Goal: Information Seeking & Learning: Find specific fact

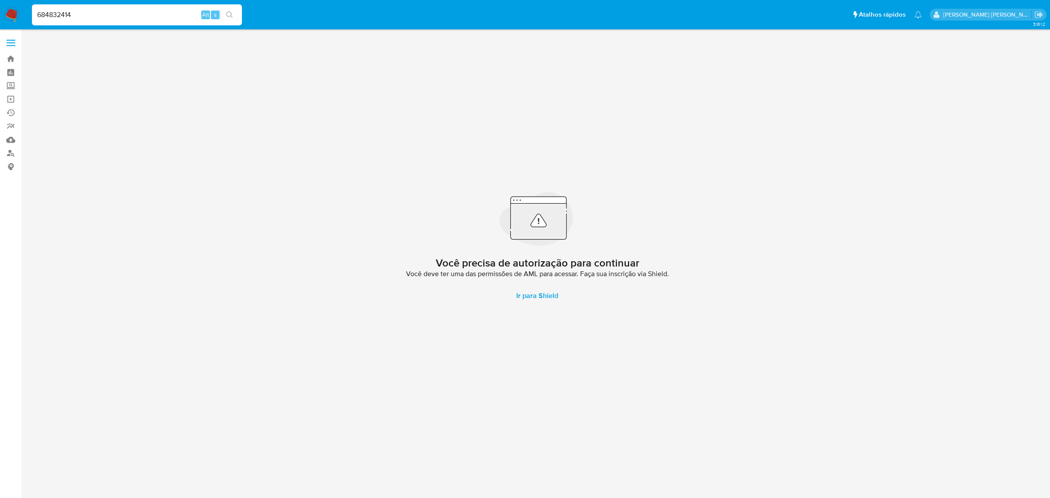
type input "684832414"
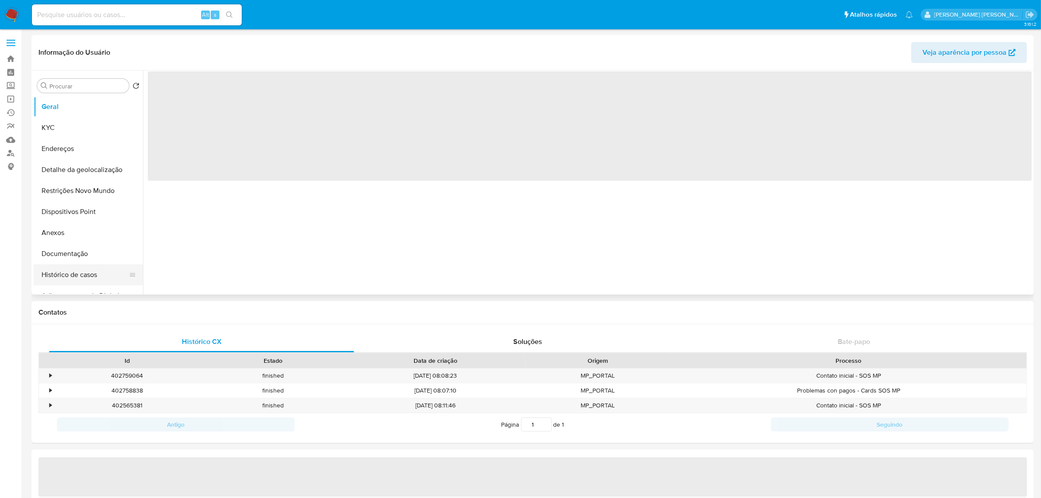
click at [70, 272] on button "Histórico de casos" at bounding box center [85, 274] width 102 height 21
click at [107, 14] on input at bounding box center [137, 14] width 210 height 11
paste input "684832414"
type input "684832414"
select select "10"
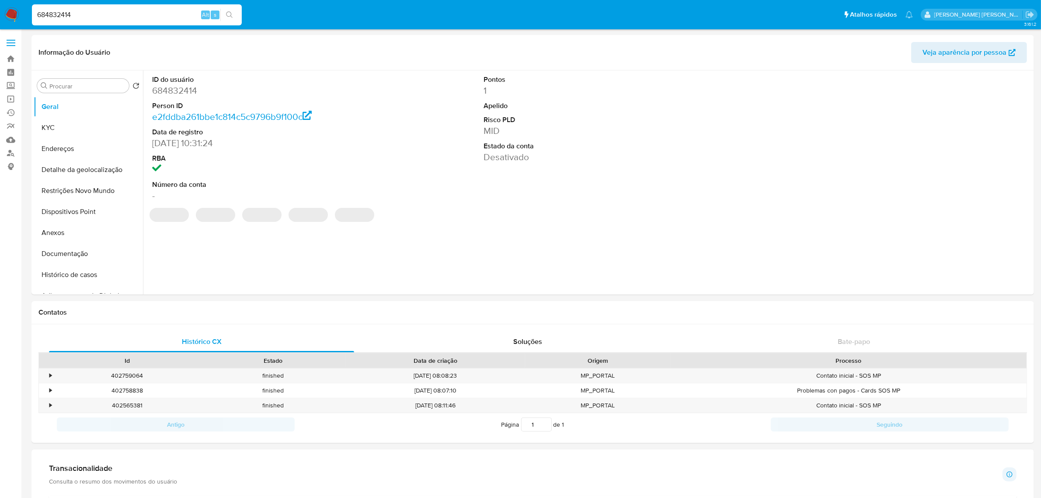
type input "684832414"
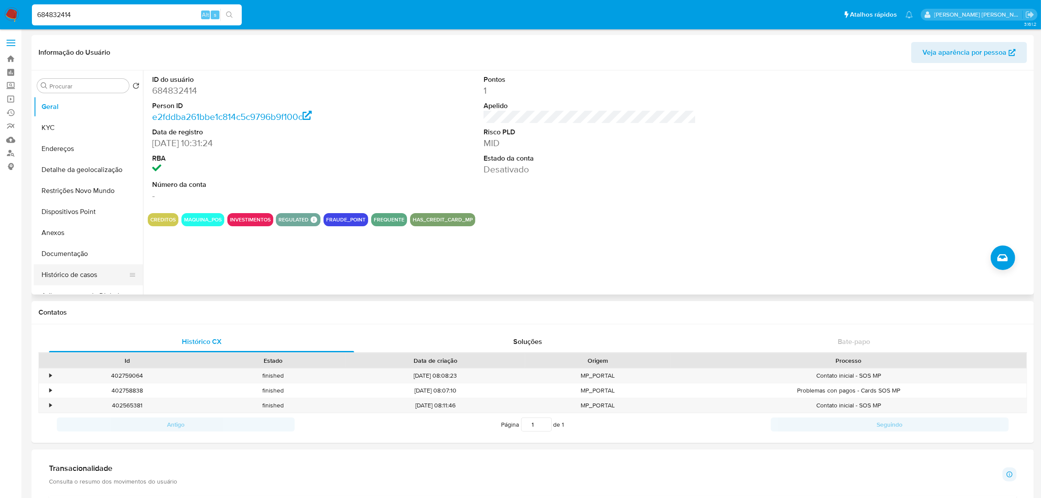
click at [74, 273] on button "Histórico de casos" at bounding box center [85, 274] width 102 height 21
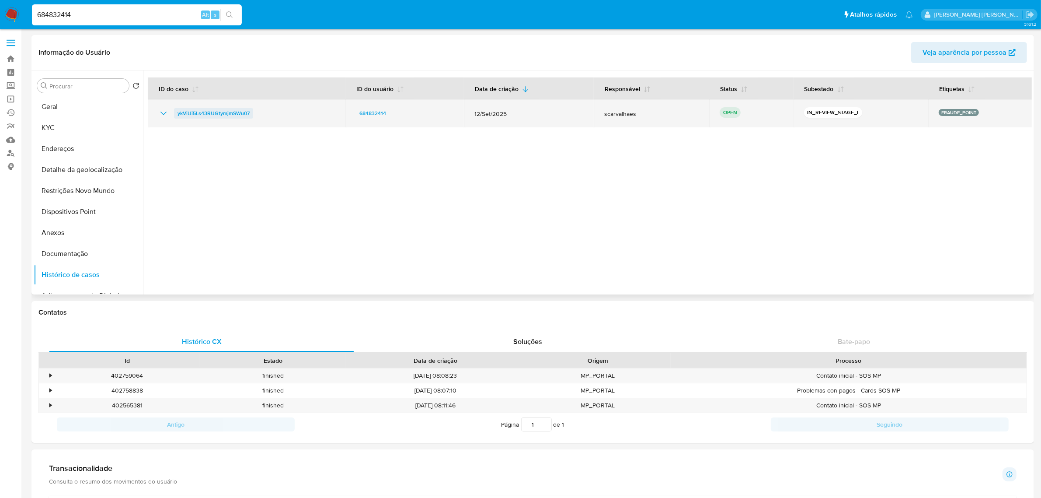
click at [230, 110] on span "ykViUi5Ls43RUGtymjmSWu07" at bounding box center [214, 113] width 72 height 10
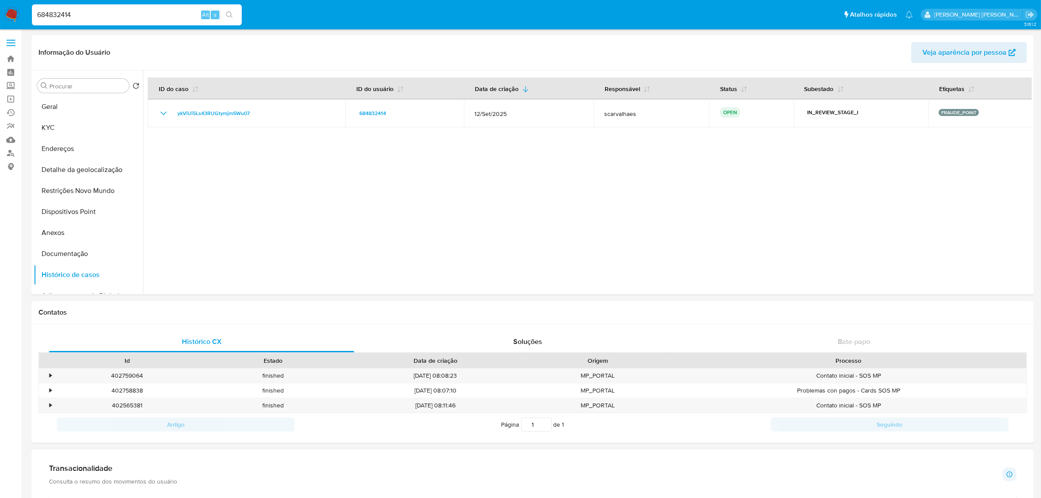
click at [100, 18] on input "684832414" at bounding box center [137, 14] width 210 height 11
paste input "1390531150"
type input "1390531150"
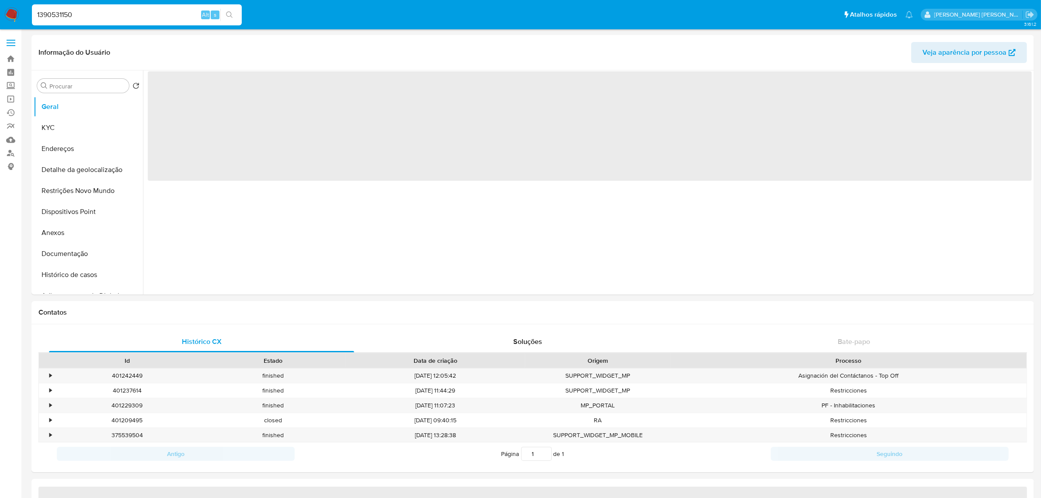
select select "10"
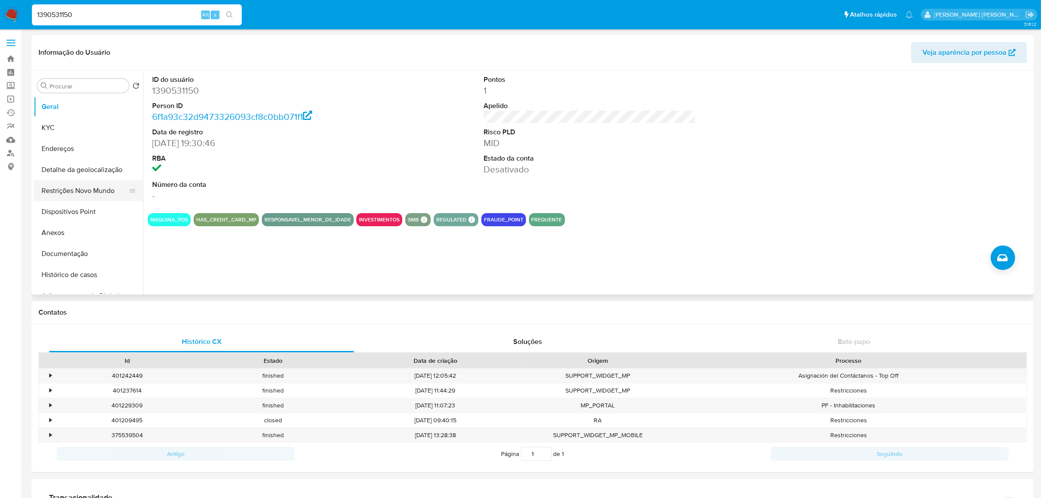
click at [68, 193] on button "Restrições Novo Mundo" at bounding box center [85, 190] width 102 height 21
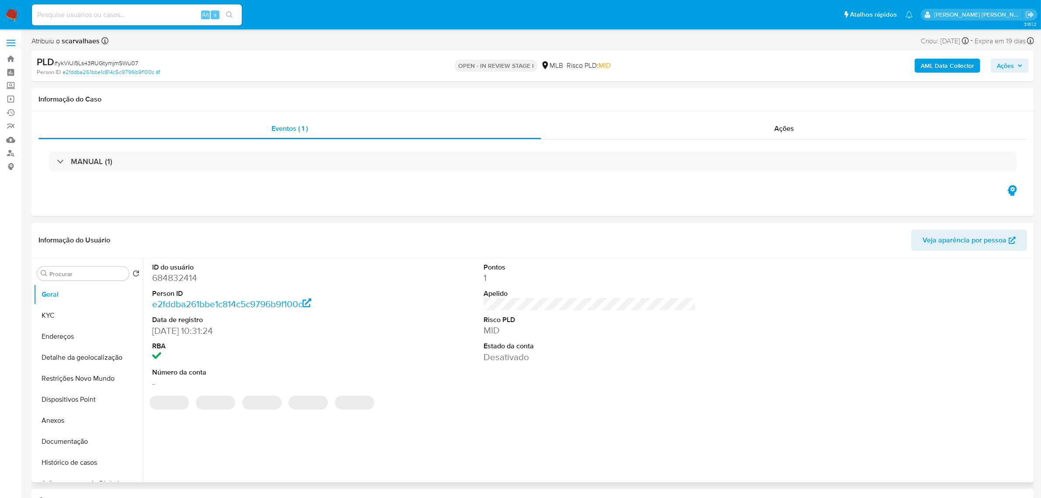
select select "10"
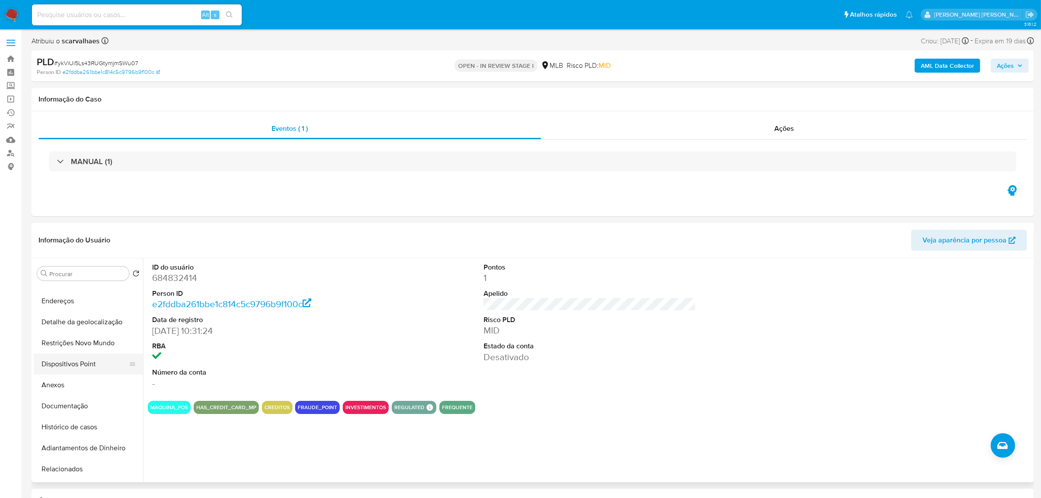
scroll to position [55, 0]
click at [67, 273] on input "Procurar" at bounding box center [87, 274] width 76 height 8
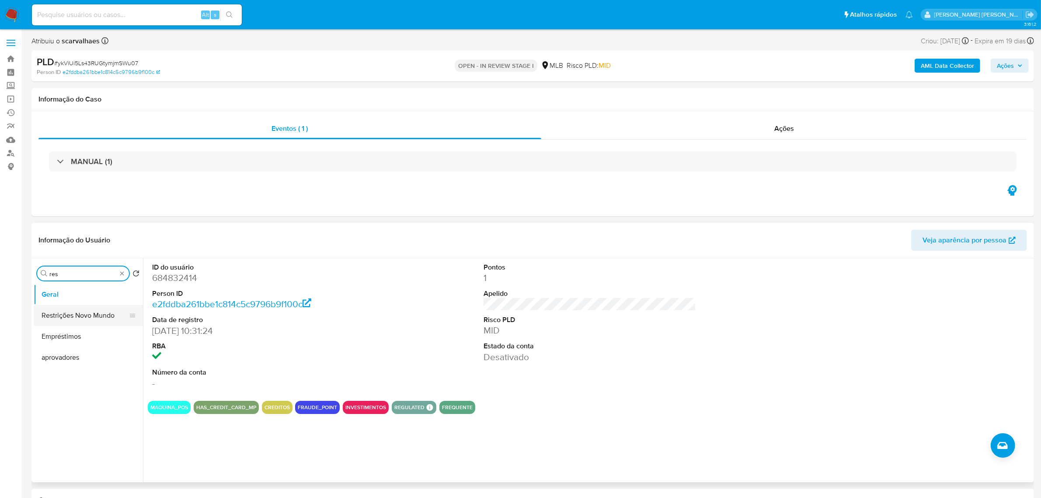
type input "res"
click at [81, 321] on button "Restrições Novo Mundo" at bounding box center [85, 315] width 102 height 21
